Goal: Navigation & Orientation: Find specific page/section

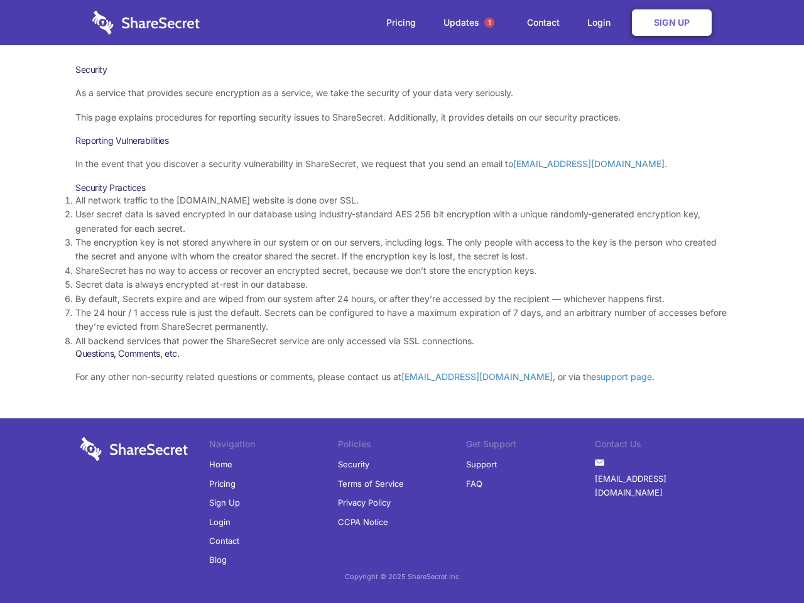
click at [402, 301] on li "By default, Secrets expire and are wiped from our system after 24 hours, or aft…" at bounding box center [401, 299] width 653 height 14
click at [489, 23] on span "1" at bounding box center [489, 23] width 10 height 10
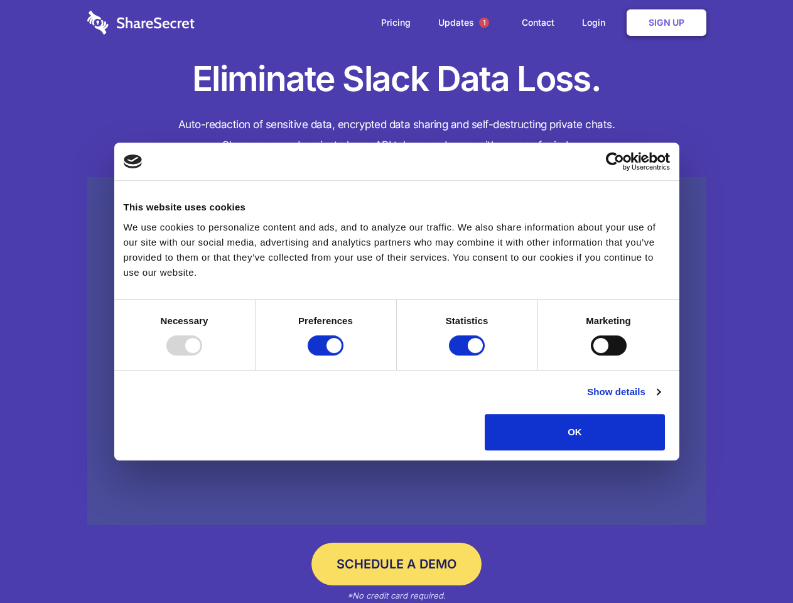
click at [202, 355] on div at bounding box center [184, 345] width 36 height 20
click at [344, 355] on input "Preferences" at bounding box center [326, 345] width 36 height 20
checkbox input "false"
click at [469, 355] on input "Statistics" at bounding box center [467, 345] width 36 height 20
checkbox input "false"
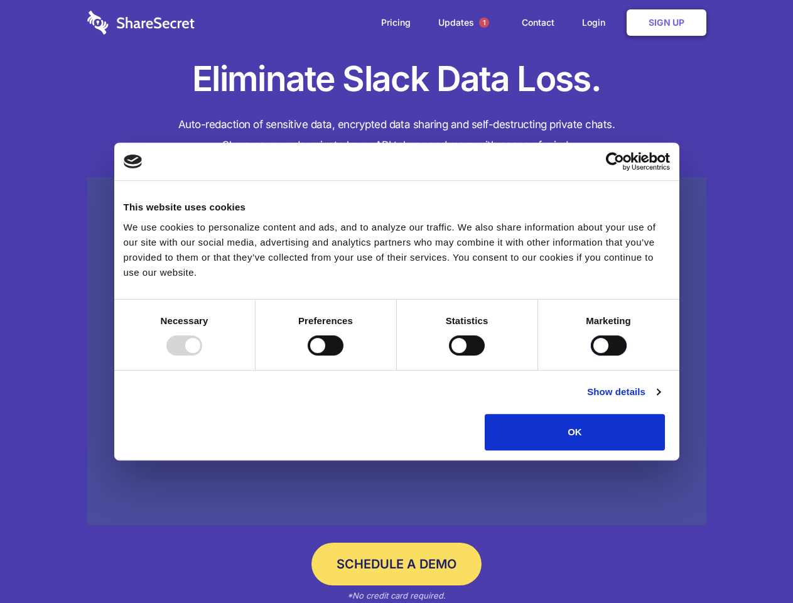
click at [591, 355] on input "Marketing" at bounding box center [609, 345] width 36 height 20
checkbox input "true"
click at [660, 399] on link "Show details" at bounding box center [623, 391] width 73 height 15
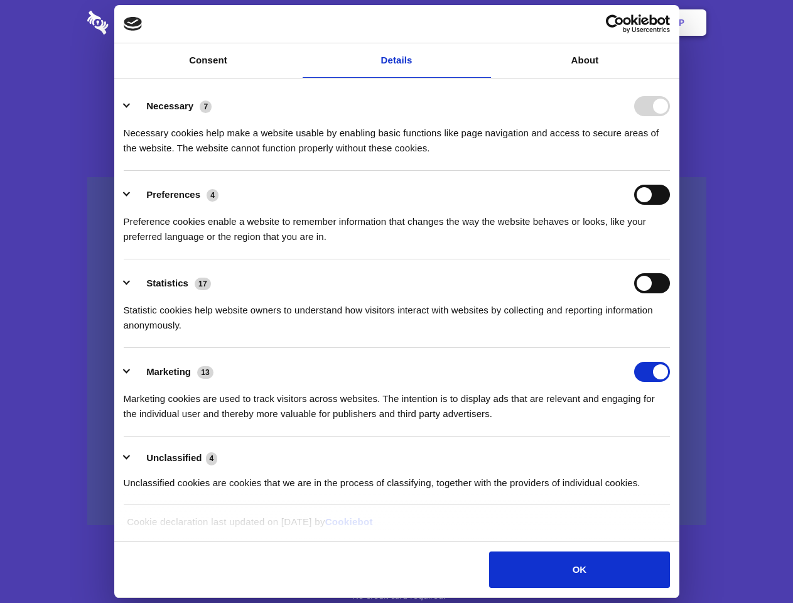
click at [670, 259] on li "Preferences 4 Preference cookies enable a website to remember information that …" at bounding box center [397, 215] width 546 height 89
click at [484, 23] on span "1" at bounding box center [484, 23] width 10 height 10
